Goal: Information Seeking & Learning: Learn about a topic

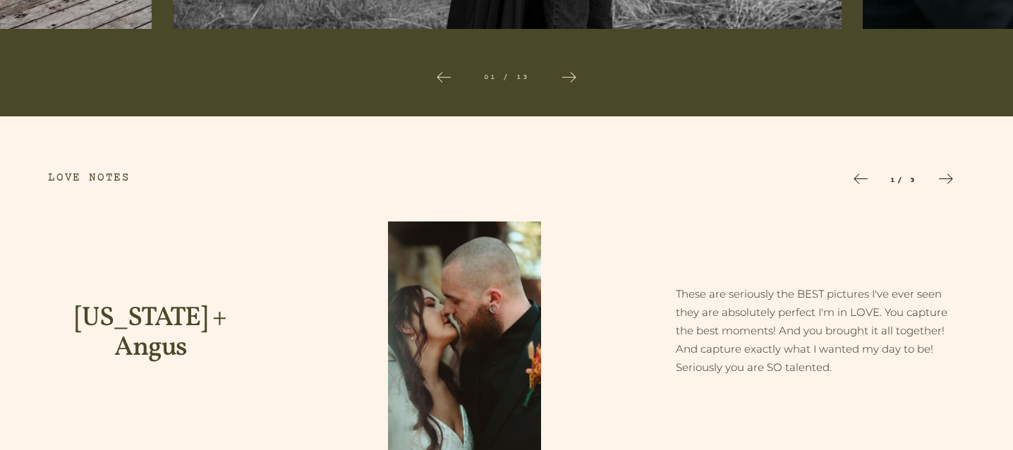
scroll to position [3824, 0]
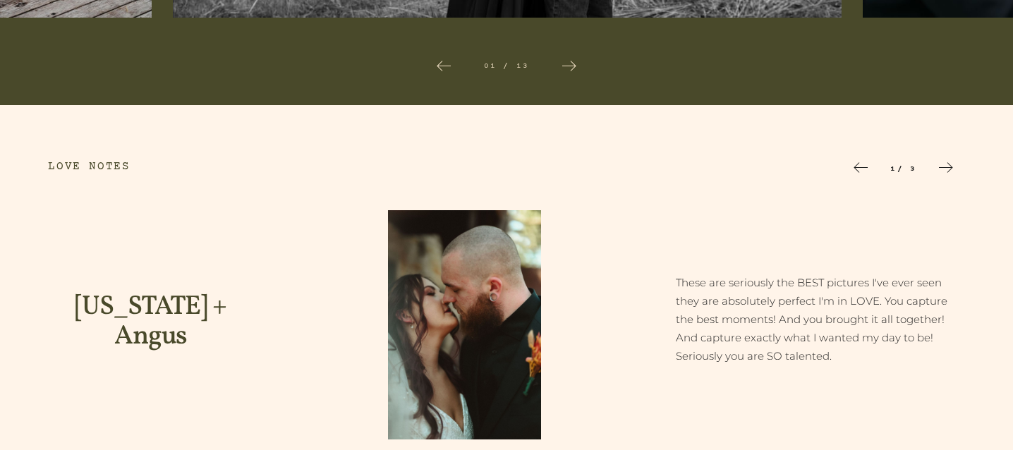
click at [569, 75] on icon at bounding box center [569, 66] width 17 height 17
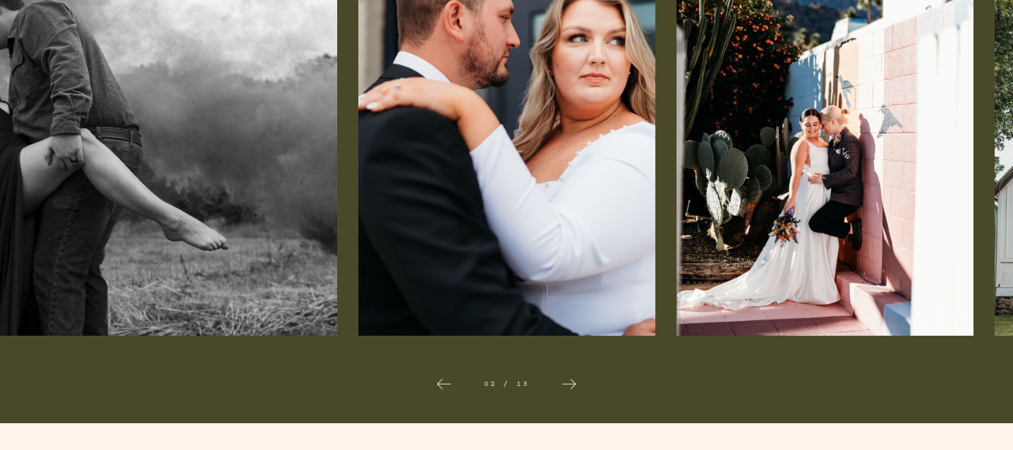
scroll to position [3498, 0]
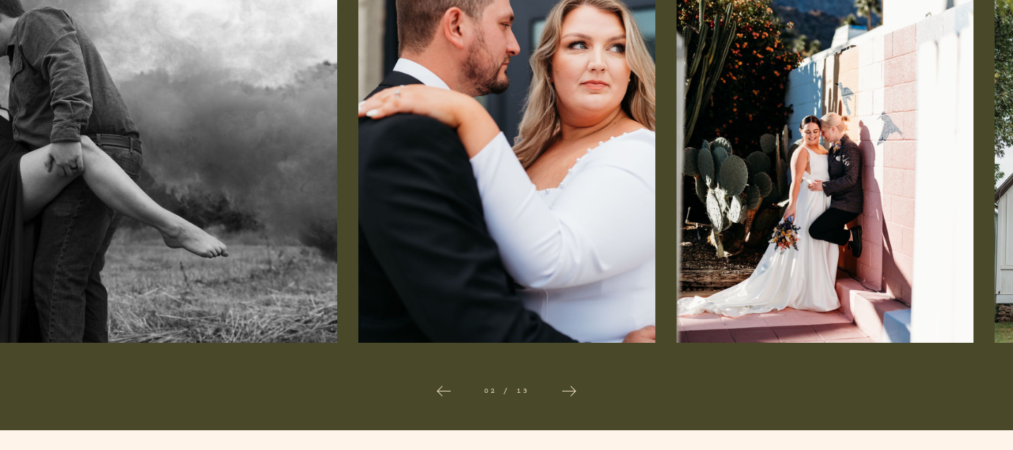
click at [570, 400] on icon at bounding box center [569, 391] width 17 height 17
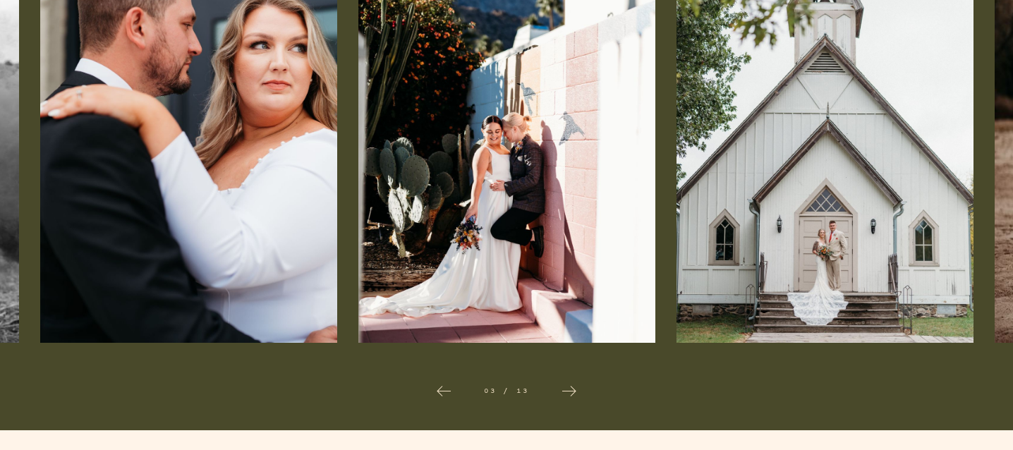
click at [562, 400] on icon at bounding box center [569, 391] width 17 height 17
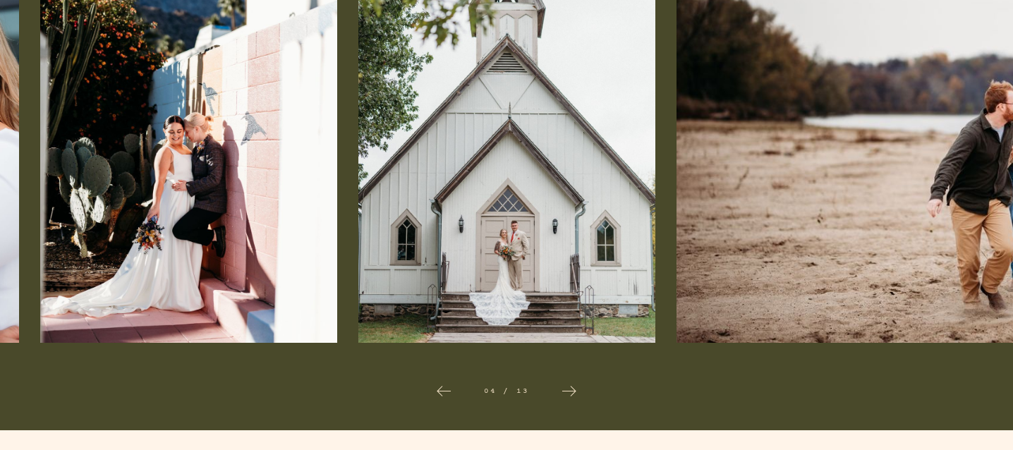
click at [562, 400] on icon at bounding box center [569, 391] width 17 height 17
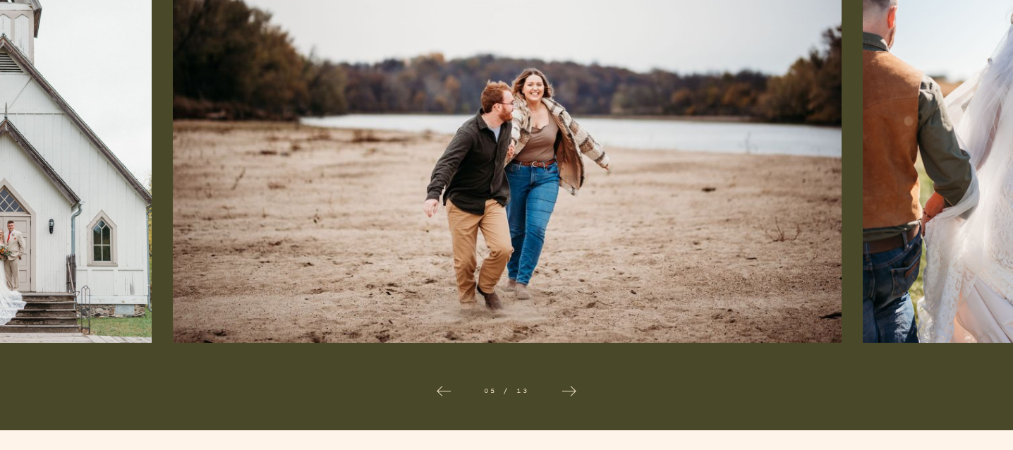
click at [562, 400] on icon at bounding box center [569, 391] width 17 height 17
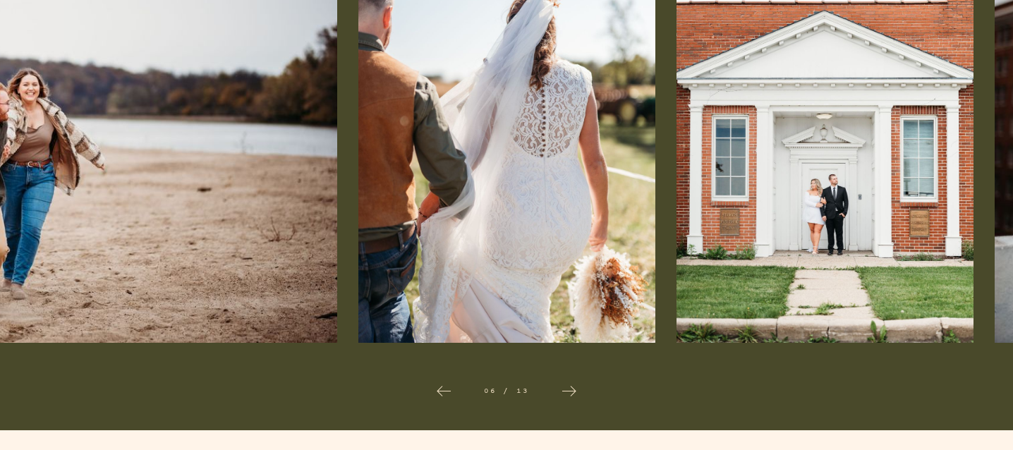
click at [562, 400] on icon at bounding box center [569, 391] width 17 height 17
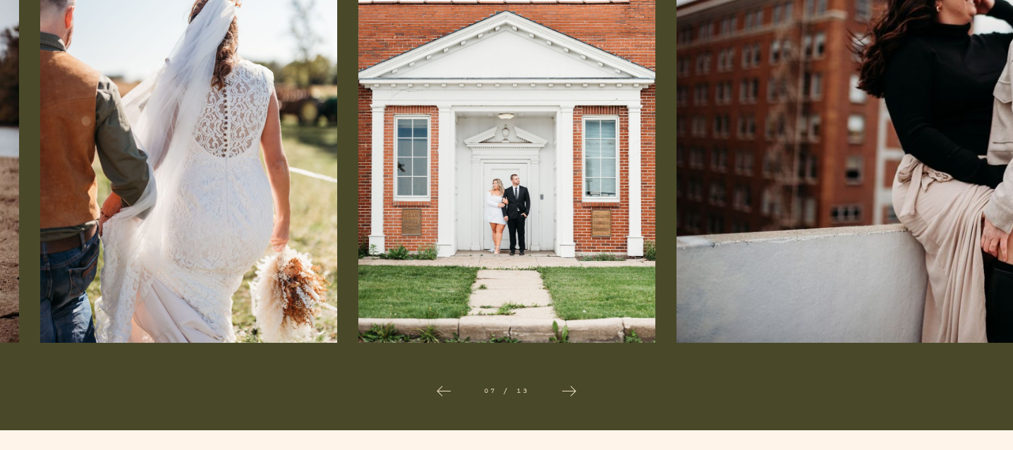
click at [562, 400] on icon at bounding box center [569, 391] width 17 height 17
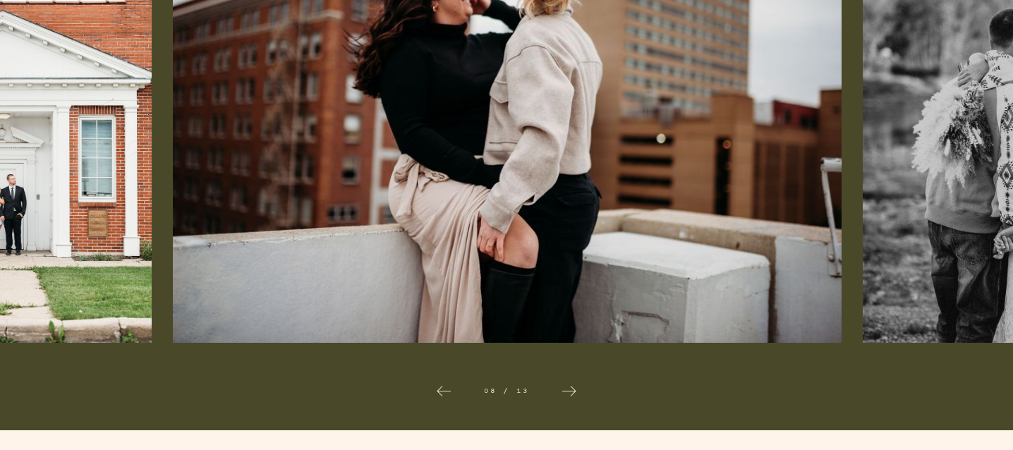
click at [562, 400] on icon at bounding box center [569, 391] width 17 height 17
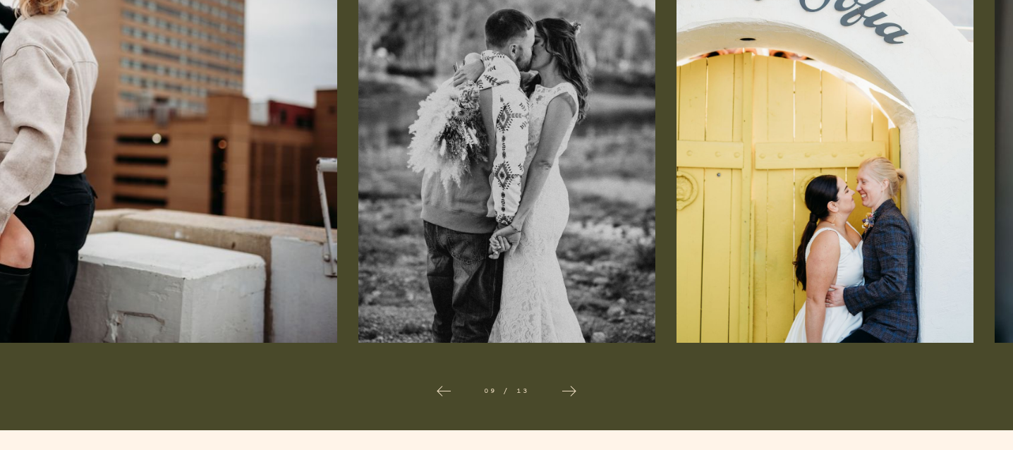
click at [562, 400] on icon at bounding box center [569, 391] width 17 height 17
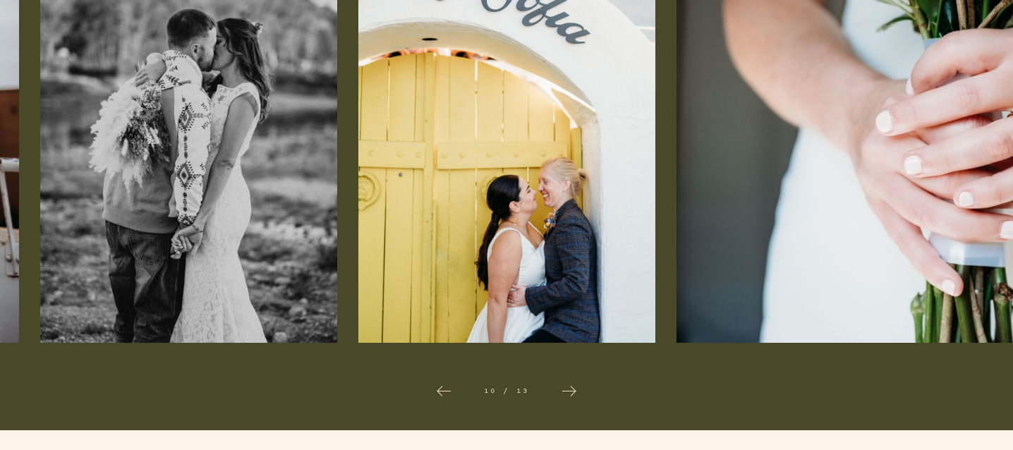
click at [562, 400] on icon at bounding box center [569, 391] width 17 height 17
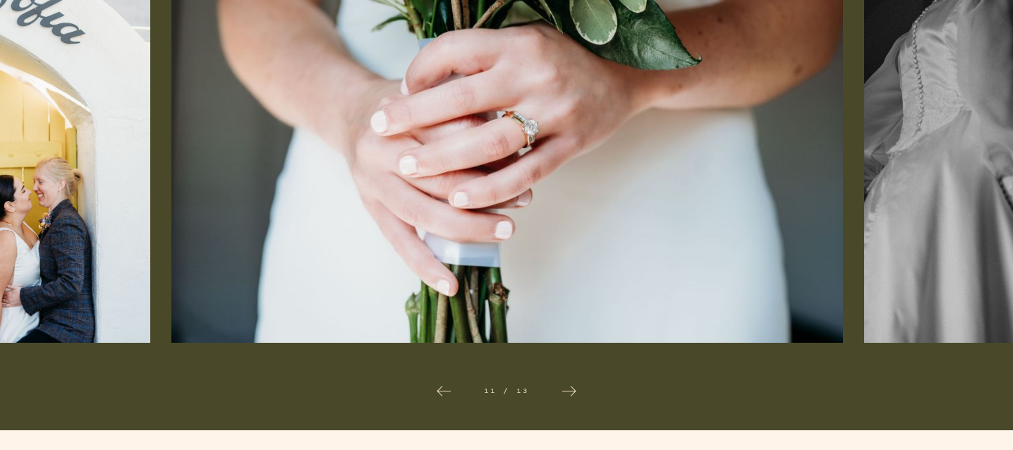
click at [562, 400] on icon at bounding box center [569, 391] width 17 height 17
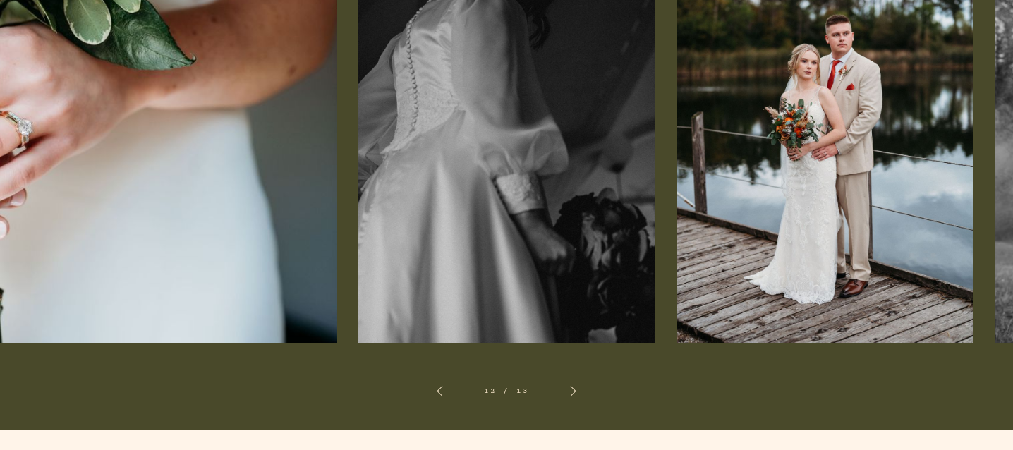
click at [562, 400] on icon at bounding box center [569, 391] width 17 height 17
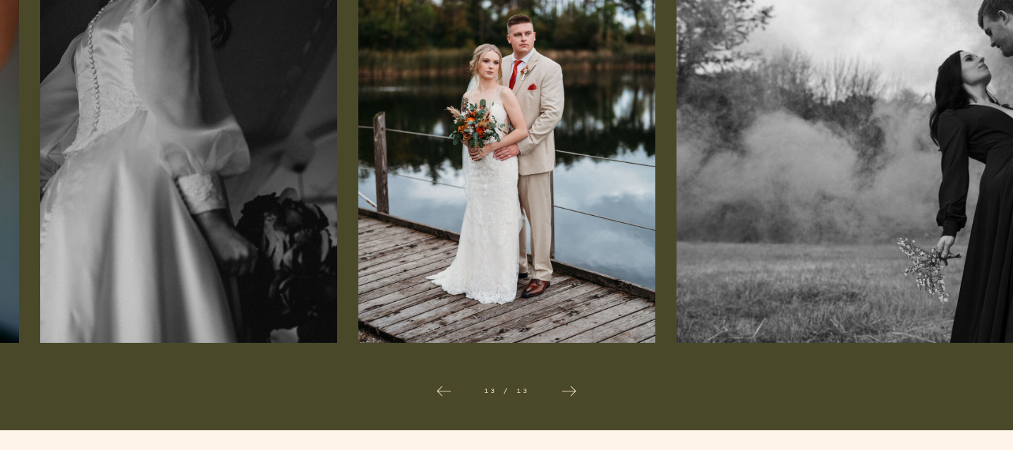
click at [562, 400] on icon at bounding box center [569, 391] width 17 height 17
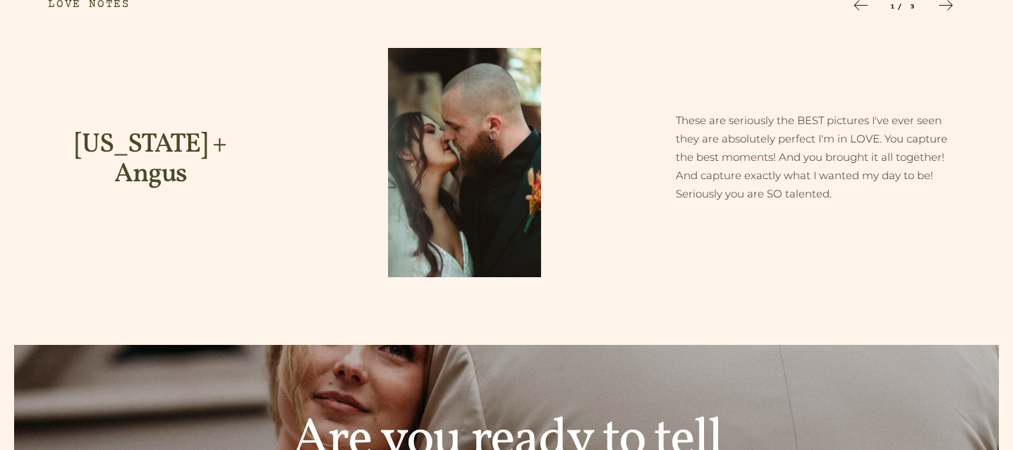
scroll to position [3985, 0]
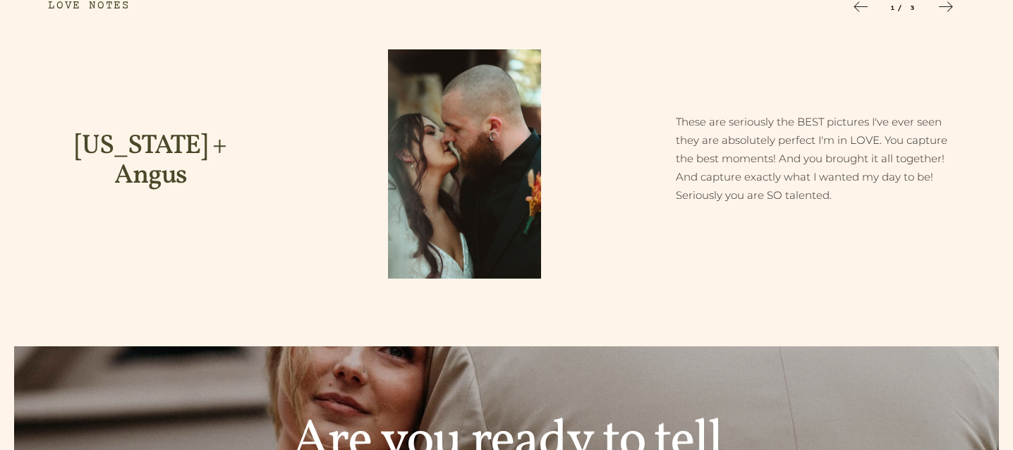
click at [953, 19] on div at bounding box center [946, 9] width 17 height 20
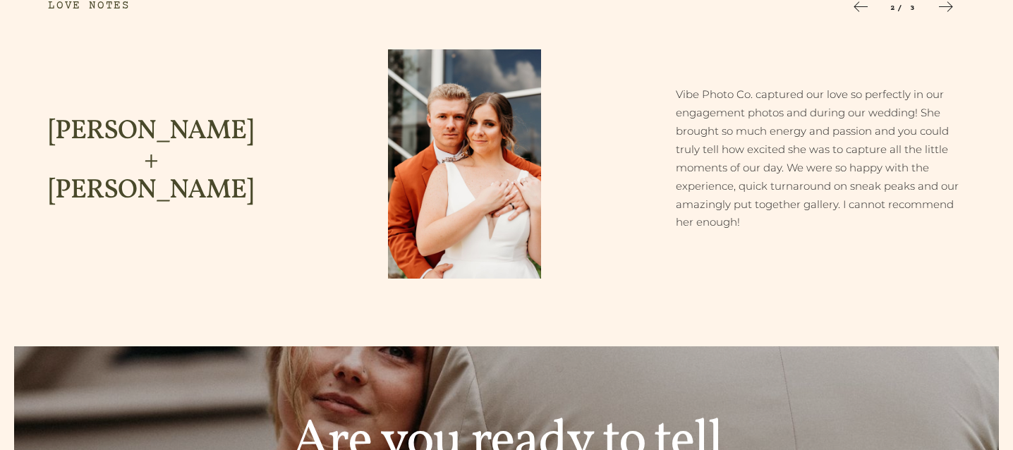
click at [953, 19] on div at bounding box center [946, 9] width 17 height 20
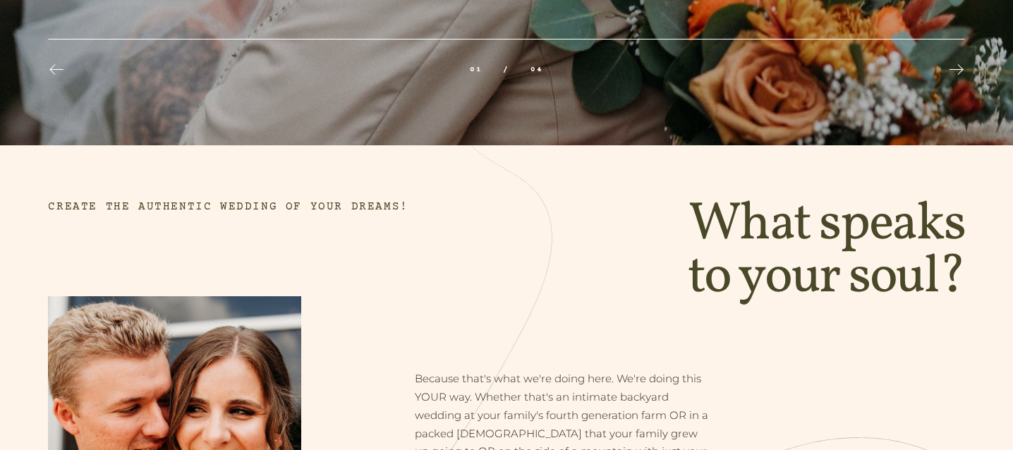
scroll to position [0, 0]
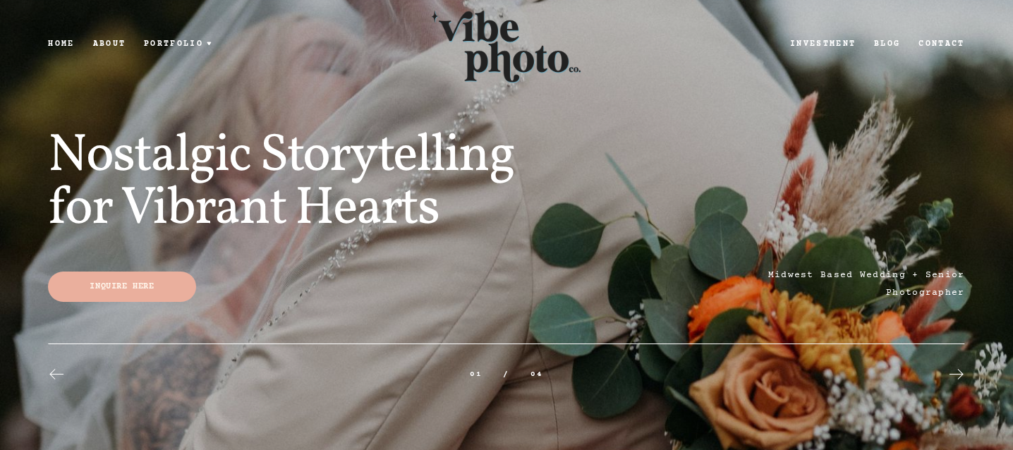
click at [831, 44] on link "Investment" at bounding box center [823, 44] width 84 height 12
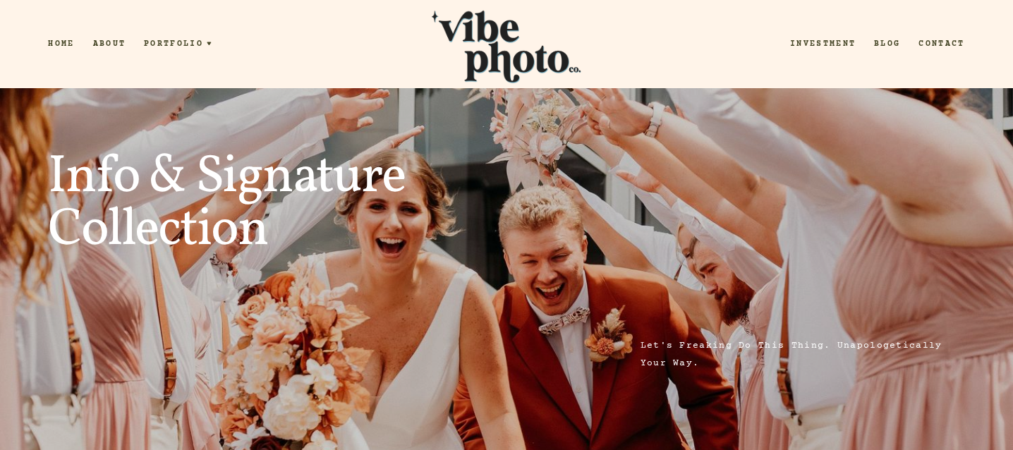
click at [886, 42] on link "Blog" at bounding box center [887, 44] width 44 height 12
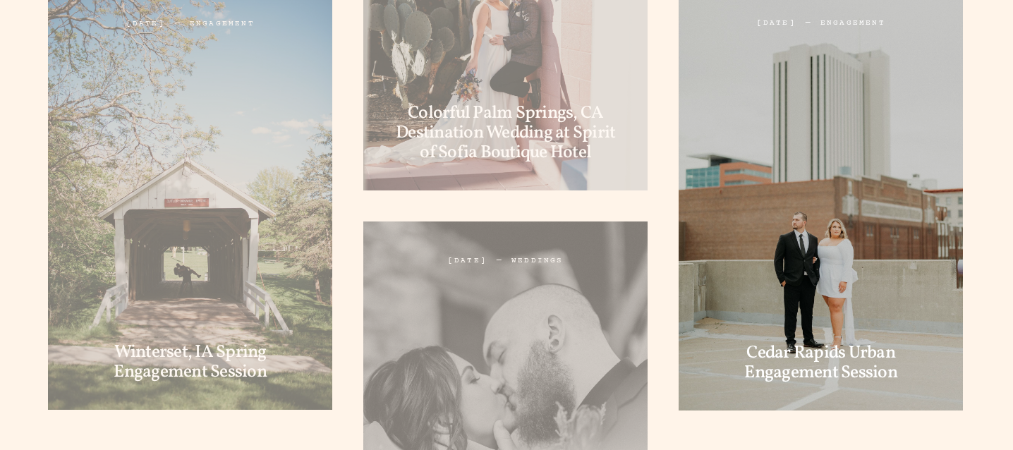
scroll to position [377, 0]
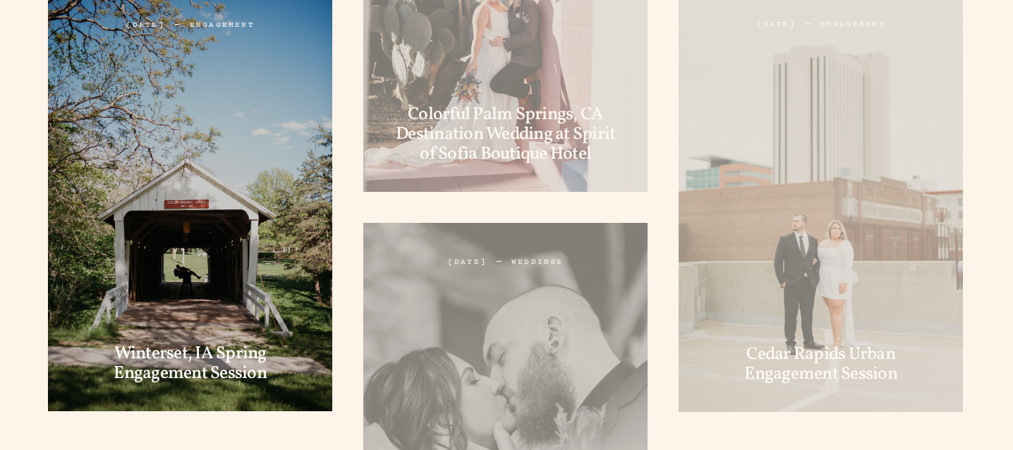
click at [222, 183] on div at bounding box center [190, 199] width 284 height 426
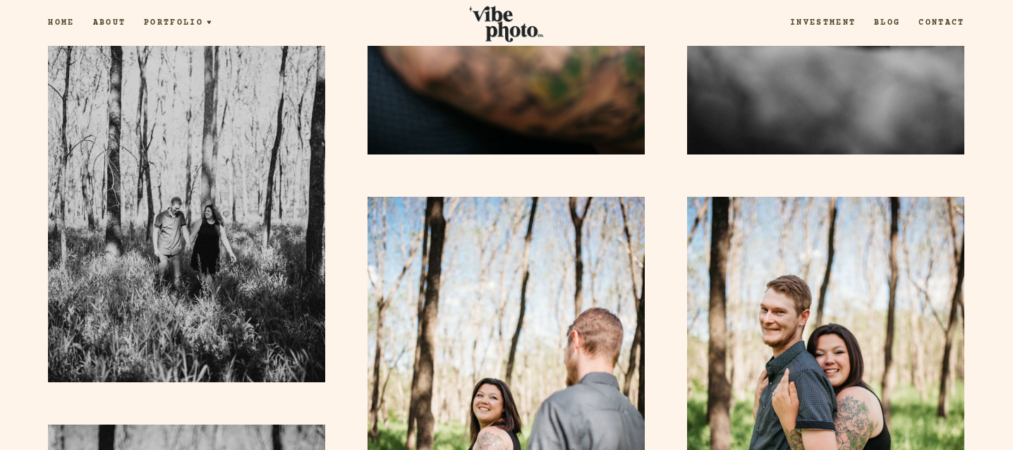
scroll to position [2359, 0]
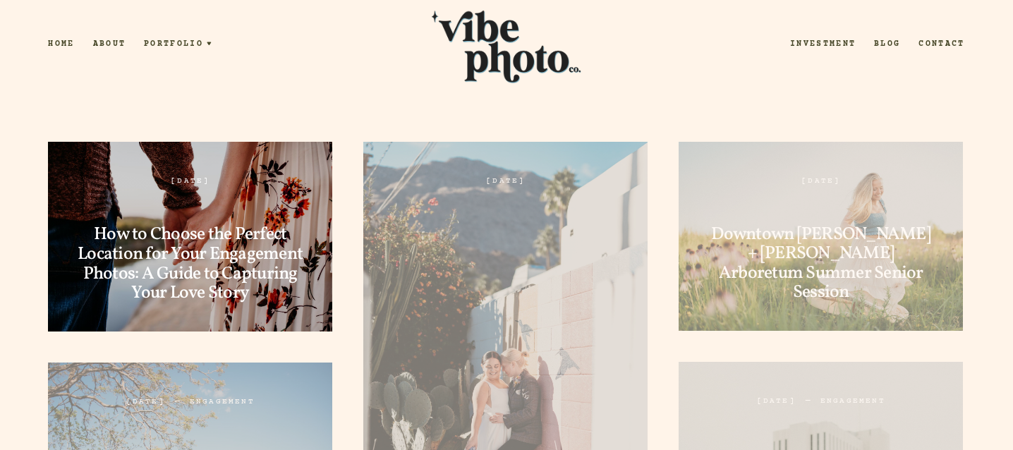
click at [205, 254] on span "Your" at bounding box center [188, 255] width 35 height 20
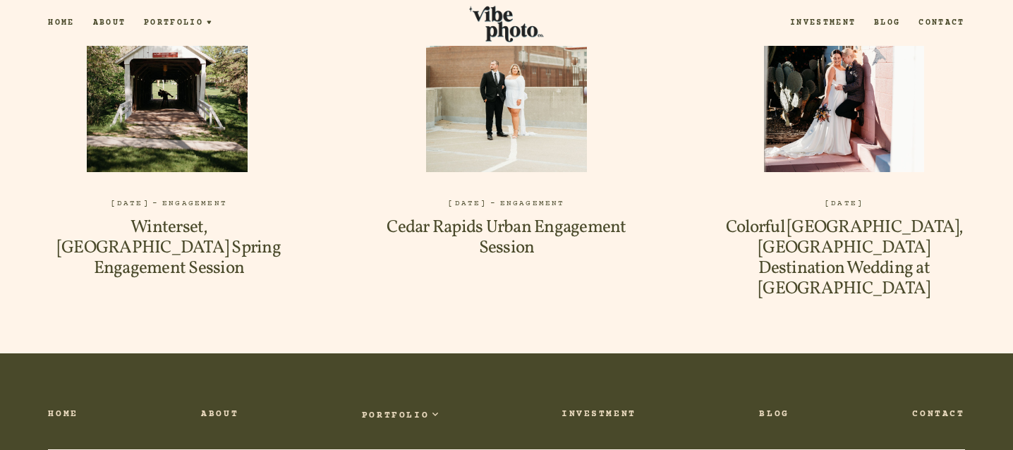
scroll to position [1850, 0]
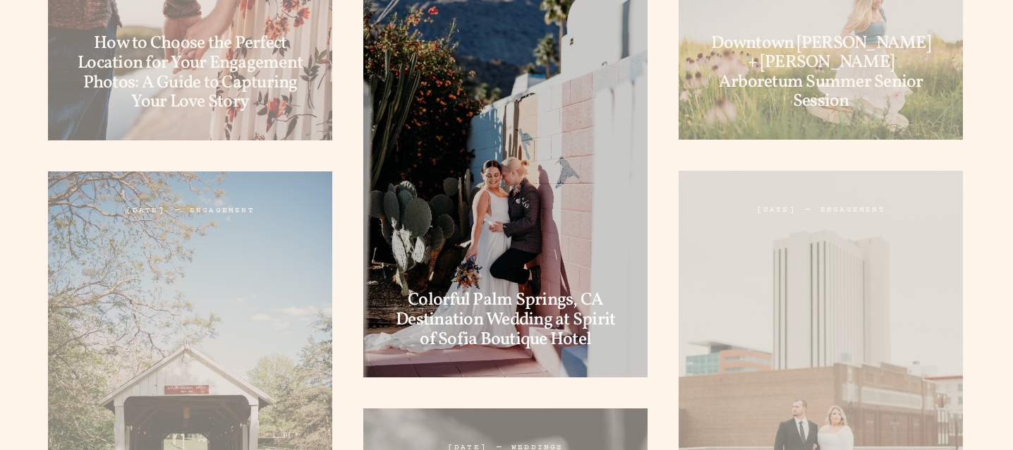
scroll to position [193, 0]
